Goal: Task Accomplishment & Management: Complete application form

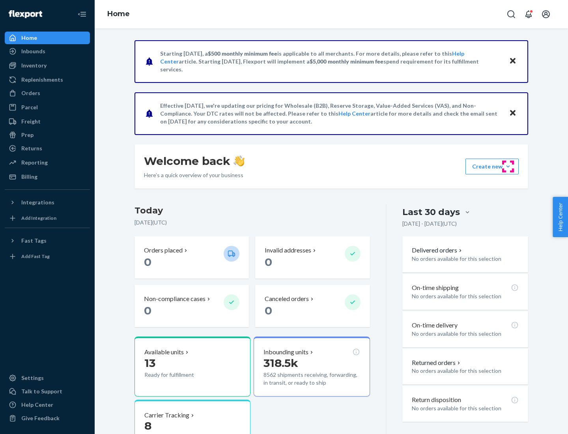
click at [508, 167] on button "Create new Create new inbound Create new order Create new product" at bounding box center [492, 167] width 53 height 16
click at [47, 51] on div "Inbounds" at bounding box center [48, 51] width 84 height 11
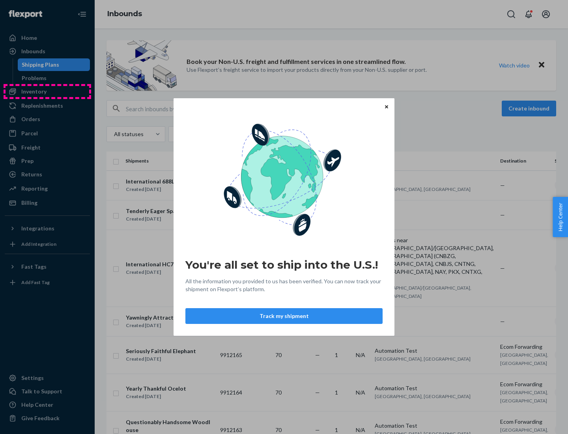
click at [47, 92] on div "You're all set to ship into the U.S.! All the information you provided to us ha…" at bounding box center [284, 217] width 568 height 434
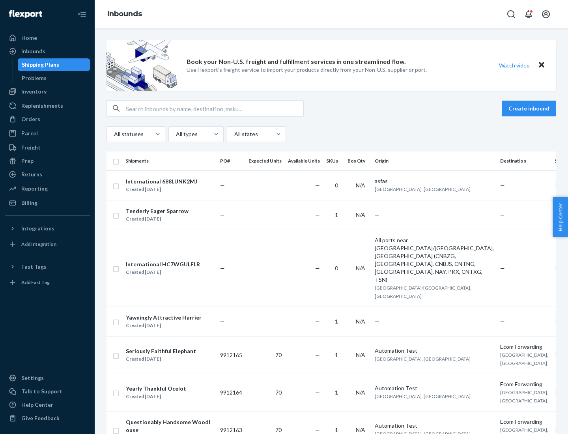
click at [332, 14] on div "Inbounds" at bounding box center [332, 14] width 474 height 28
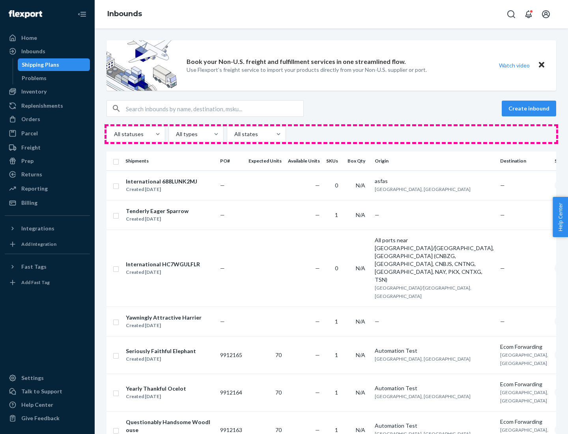
click at [332, 134] on div "All statuses All types All states" at bounding box center [332, 134] width 450 height 16
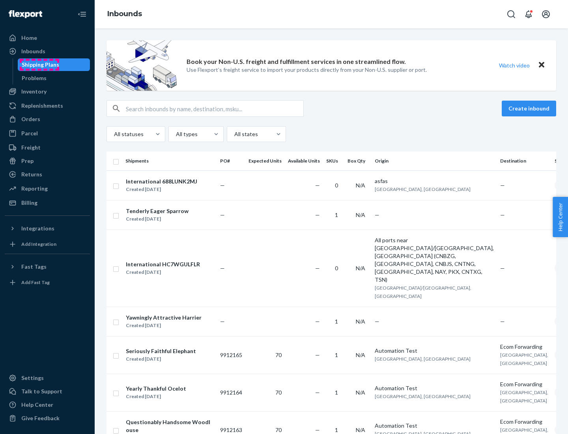
click at [39, 65] on div "Shipping Plans" at bounding box center [41, 65] width 38 height 8
click at [531, 109] on button "Create inbound" at bounding box center [529, 109] width 54 height 16
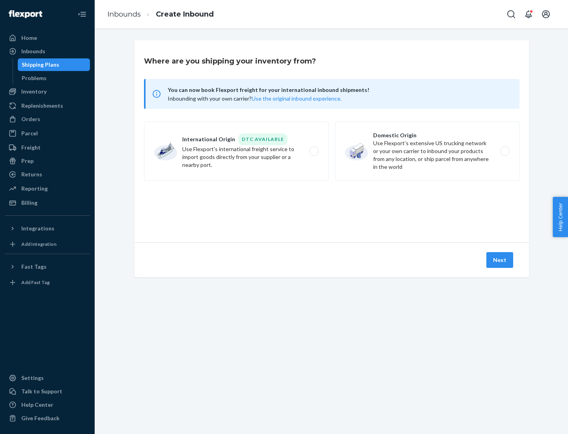
click at [236, 151] on label "International Origin DTC Available Use Flexport's international freight service…" at bounding box center [236, 151] width 185 height 59
click at [314, 151] on input "International Origin DTC Available Use Flexport's international freight service…" at bounding box center [316, 151] width 5 height 5
radio input "true"
click at [332, 206] on icon at bounding box center [332, 206] width 22 height 22
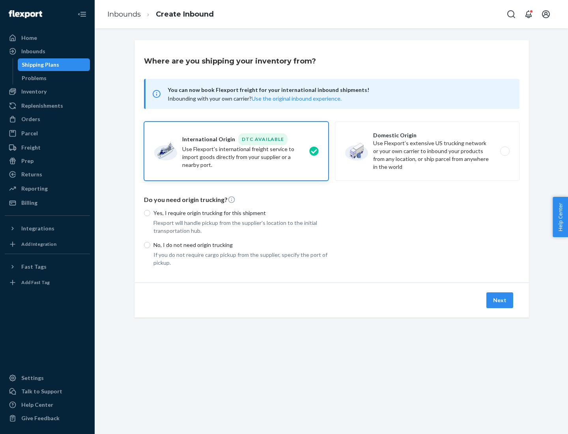
click at [241, 213] on p "Yes, I require origin trucking for this shipment" at bounding box center [241, 213] width 175 height 8
click at [150, 213] on input "Yes, I require origin trucking for this shipment" at bounding box center [147, 213] width 6 height 6
radio input "true"
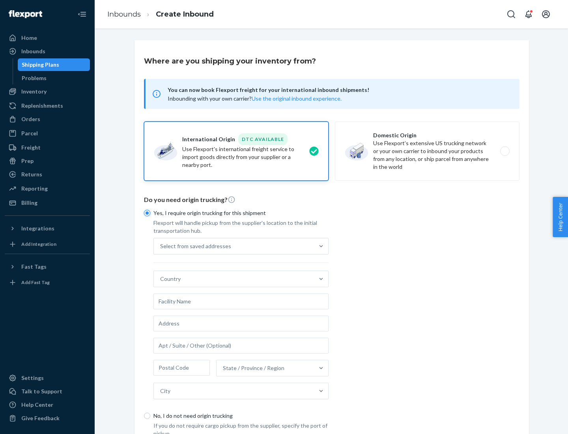
scroll to position [15, 0]
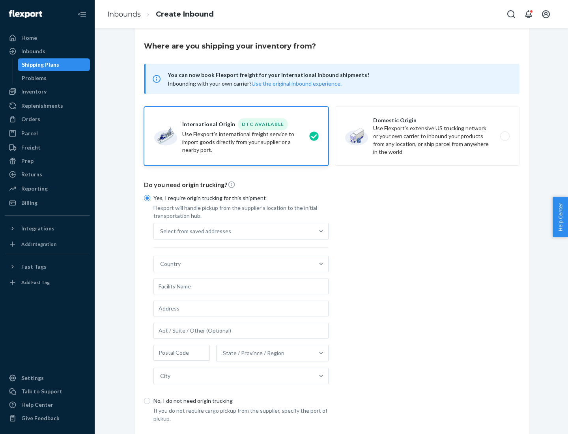
click at [234, 231] on div "Select from saved addresses" at bounding box center [234, 231] width 160 height 16
click at [161, 231] on input "Select from saved addresses" at bounding box center [160, 231] width 1 height 8
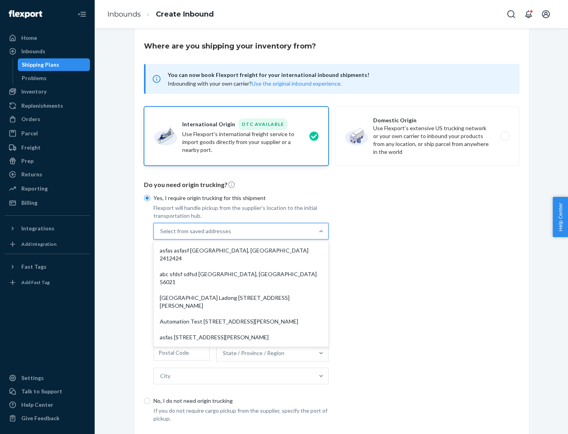
scroll to position [34, 0]
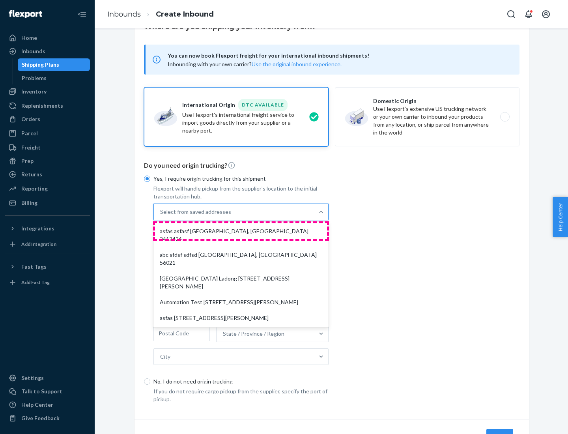
click at [241, 231] on div "asfas asfasf [GEOGRAPHIC_DATA], [GEOGRAPHIC_DATA] 2412424" at bounding box center [241, 235] width 172 height 24
click at [161, 216] on input "option asfas asfasf [GEOGRAPHIC_DATA], [GEOGRAPHIC_DATA] 2412424 focused, 1 of …" at bounding box center [160, 212] width 1 height 8
type input "asfas"
type input "asfasf"
type input "2412424"
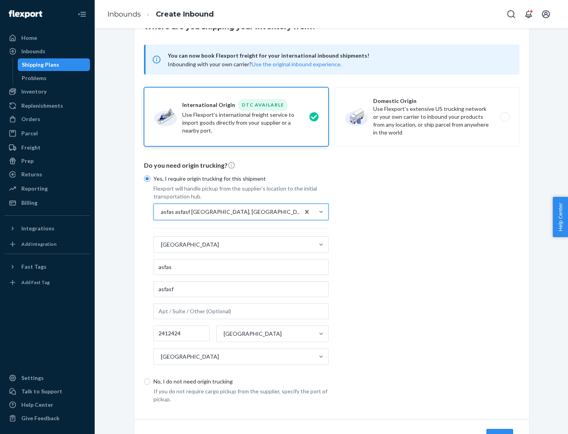
scroll to position [73, 0]
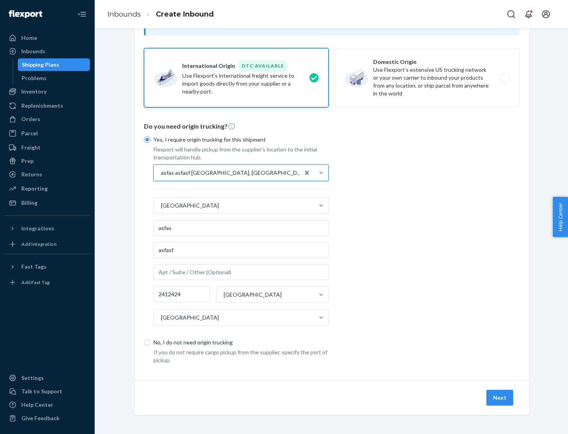
click at [501, 398] on button "Next" at bounding box center [500, 398] width 27 height 16
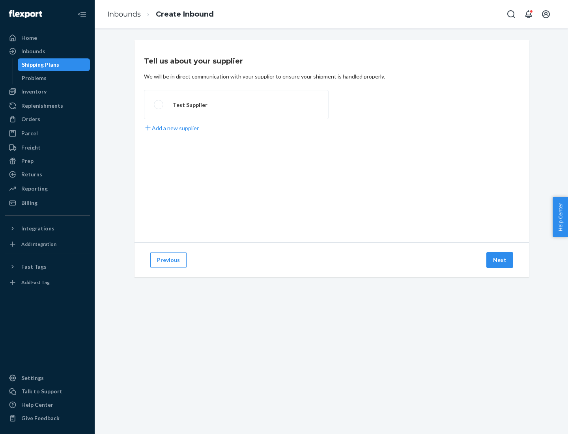
click at [236, 105] on label "Test Supplier" at bounding box center [236, 104] width 185 height 29
click at [159, 105] on input "Test Supplier" at bounding box center [156, 104] width 5 height 5
radio input "true"
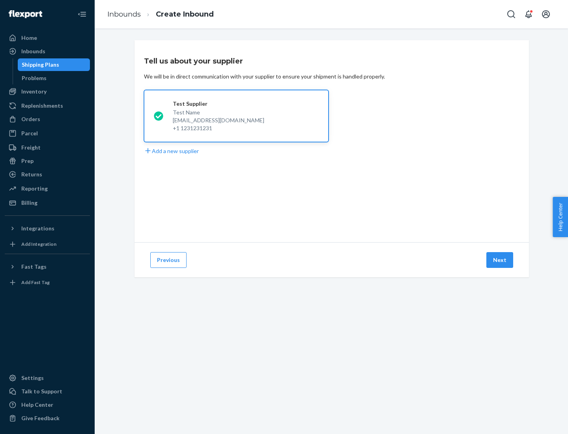
click at [501, 260] on button "Next" at bounding box center [500, 260] width 27 height 16
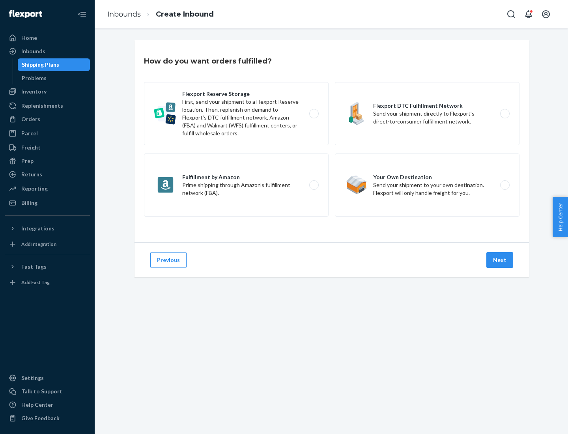
click at [236, 185] on label "Fulfillment by Amazon Prime shipping through Amazon’s fulfillment network (FBA)." at bounding box center [236, 185] width 185 height 63
click at [314, 185] on input "Fulfillment by Amazon Prime shipping through Amazon’s fulfillment network (FBA)." at bounding box center [316, 185] width 5 height 5
radio input "true"
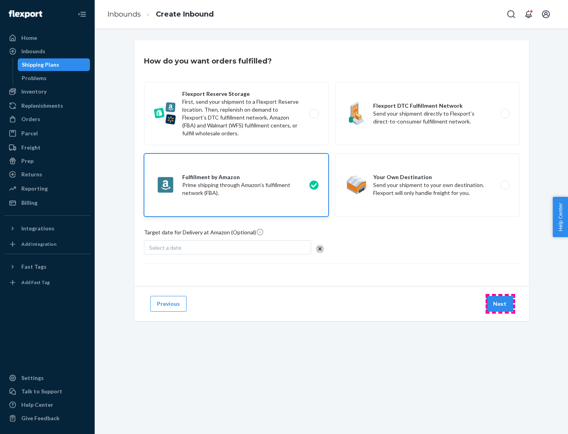
click at [501, 304] on button "Next" at bounding box center [500, 304] width 27 height 16
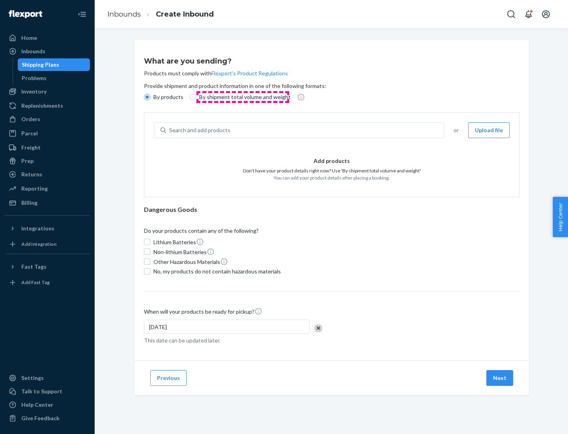
click at [243, 97] on p "By shipment total volume and weight" at bounding box center [245, 97] width 92 height 8
click at [196, 97] on input "By shipment total volume and weight" at bounding box center [193, 97] width 6 height 6
radio input "true"
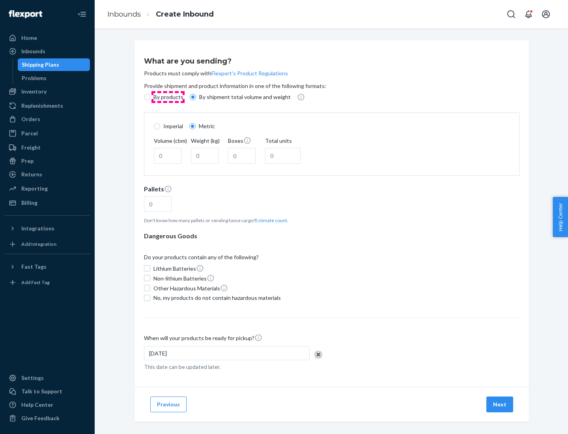
click at [168, 97] on p "By products" at bounding box center [169, 97] width 30 height 8
click at [150, 97] on input "By products" at bounding box center [147, 97] width 6 height 6
radio input "true"
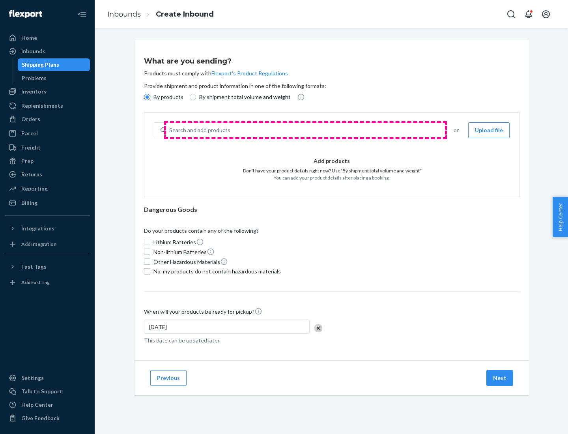
click at [306, 130] on div "Search and add products" at bounding box center [305, 130] width 278 height 14
click at [170, 130] on input "Search and add products" at bounding box center [169, 130] width 1 height 8
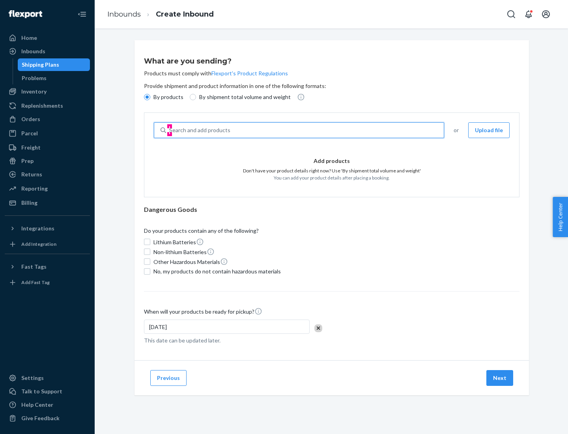
type input "test"
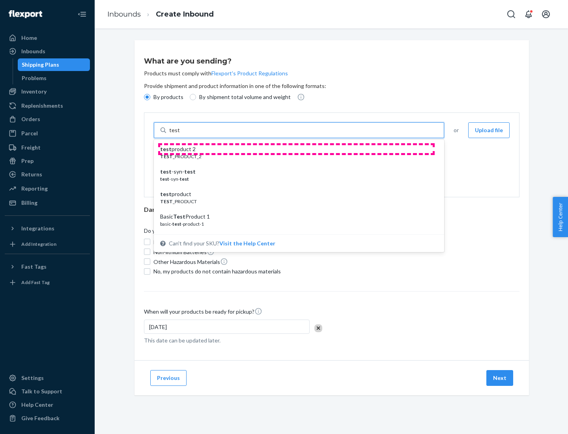
click at [296, 149] on div "test product 2" at bounding box center [296, 149] width 272 height 8
click at [180, 134] on input "test" at bounding box center [174, 130] width 10 height 8
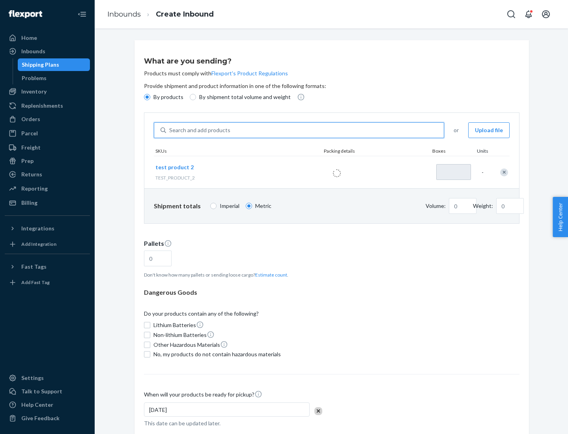
type input "1"
type input "0.02"
type input "22.23"
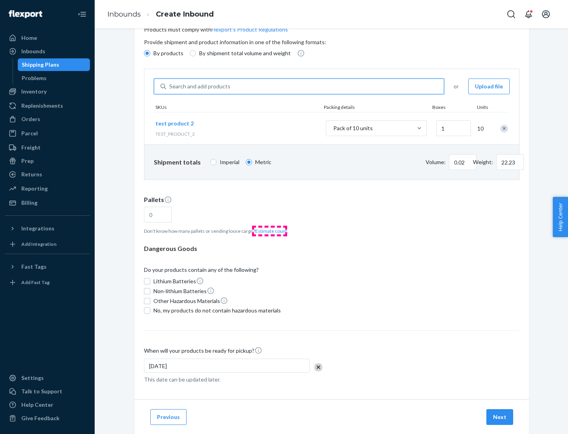
click at [270, 231] on button "Estimate count" at bounding box center [271, 231] width 32 height 7
type input "1"
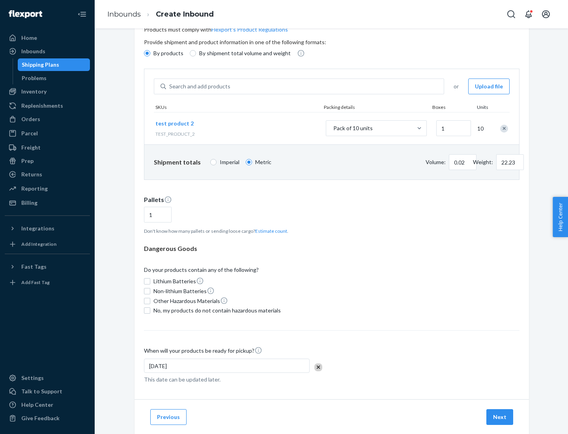
scroll to position [63, 0]
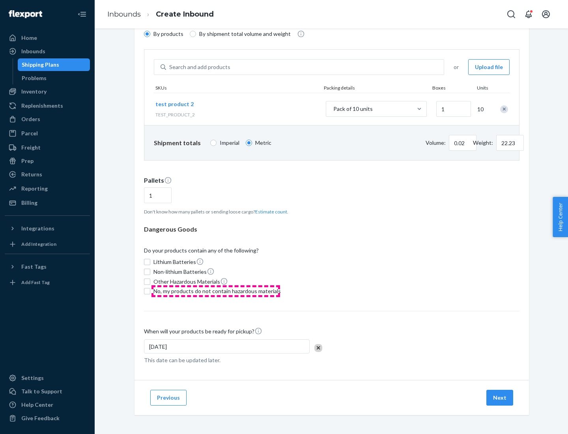
click at [216, 291] on span "No, my products do not contain hazardous materials" at bounding box center [218, 291] width 128 height 8
click at [150, 291] on input "No, my products do not contain hazardous materials" at bounding box center [147, 291] width 6 height 6
checkbox input "true"
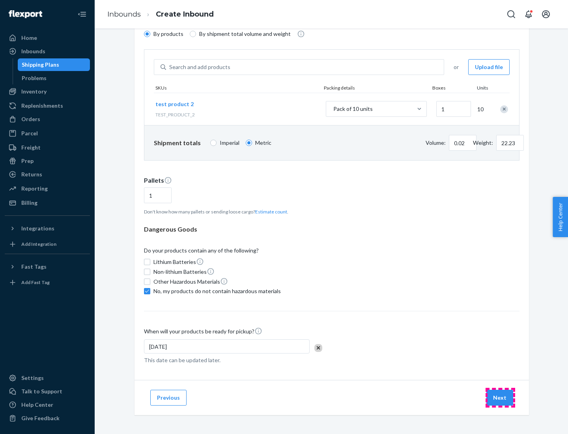
click at [501, 398] on button "Next" at bounding box center [500, 398] width 27 height 16
